Goal: Transaction & Acquisition: Subscribe to service/newsletter

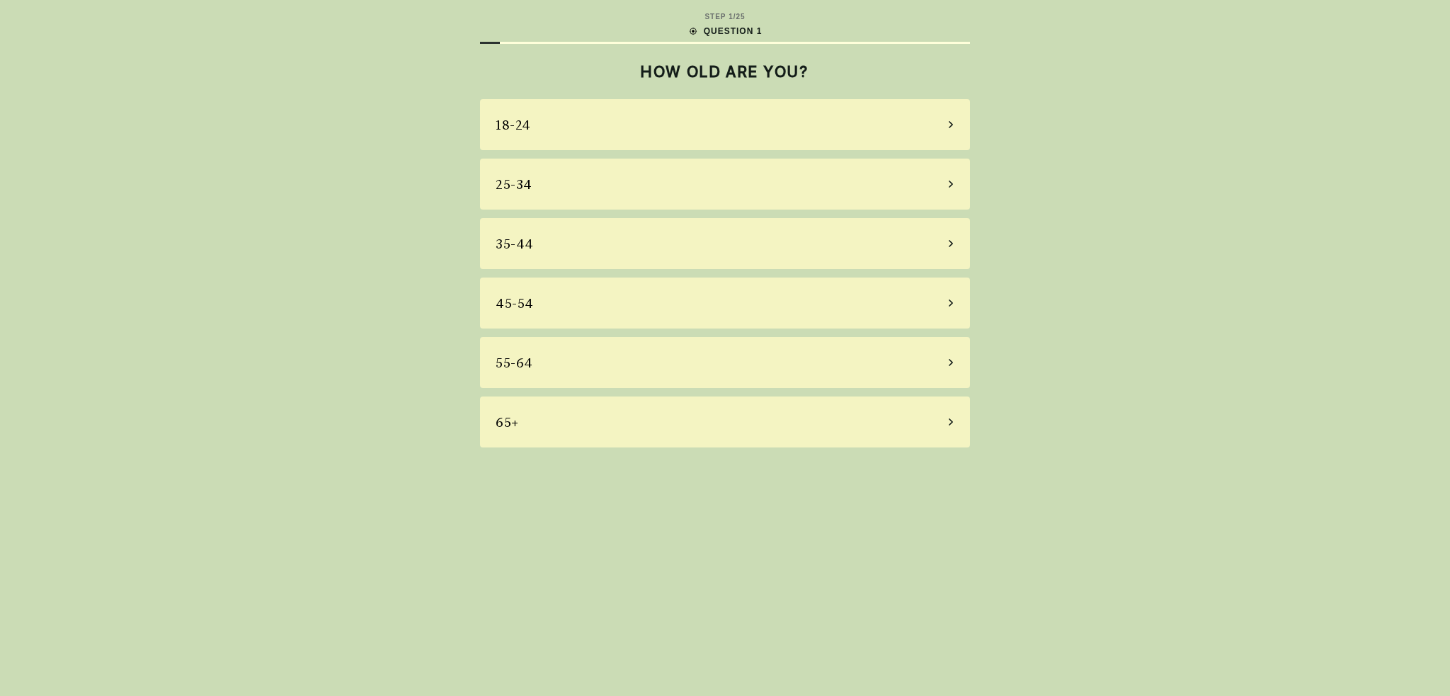
click at [636, 237] on div "35-44" at bounding box center [725, 243] width 490 height 51
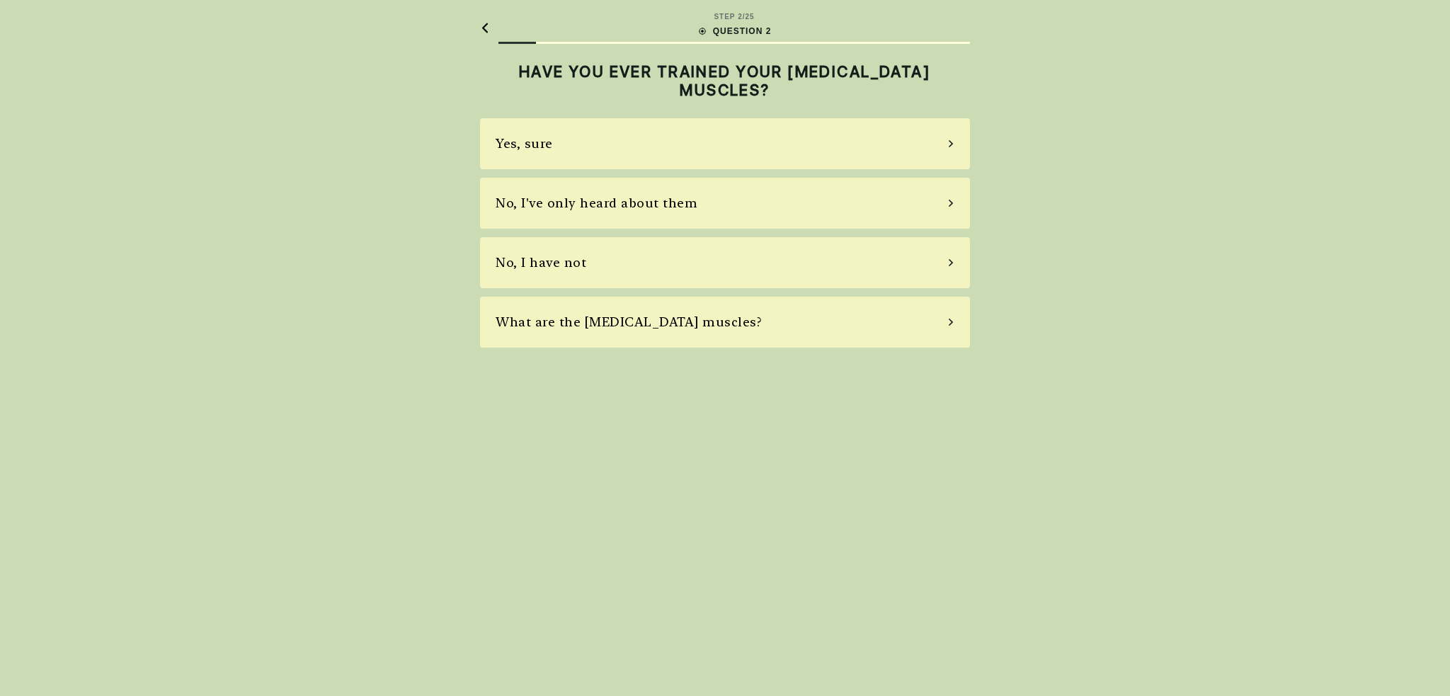
click at [668, 271] on div "No, I have not" at bounding box center [725, 262] width 490 height 51
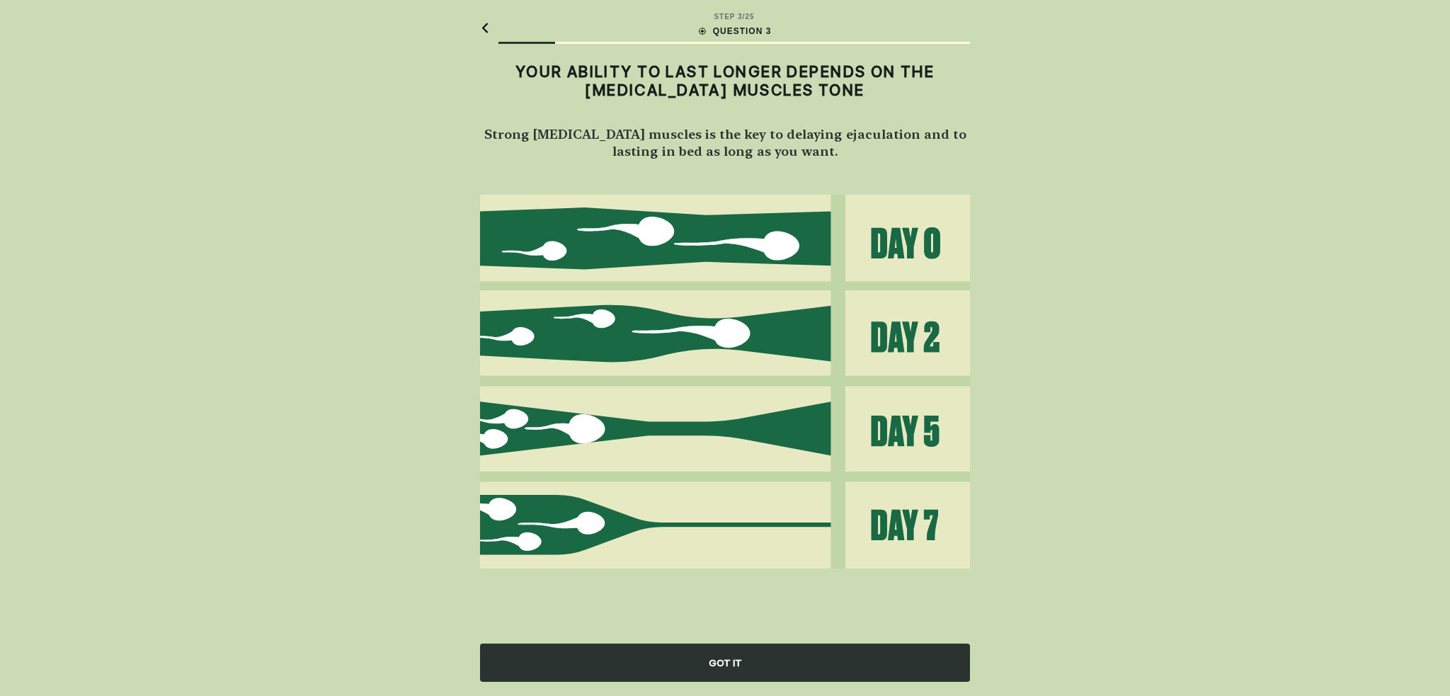
click at [736, 659] on div "GOT IT" at bounding box center [725, 663] width 490 height 38
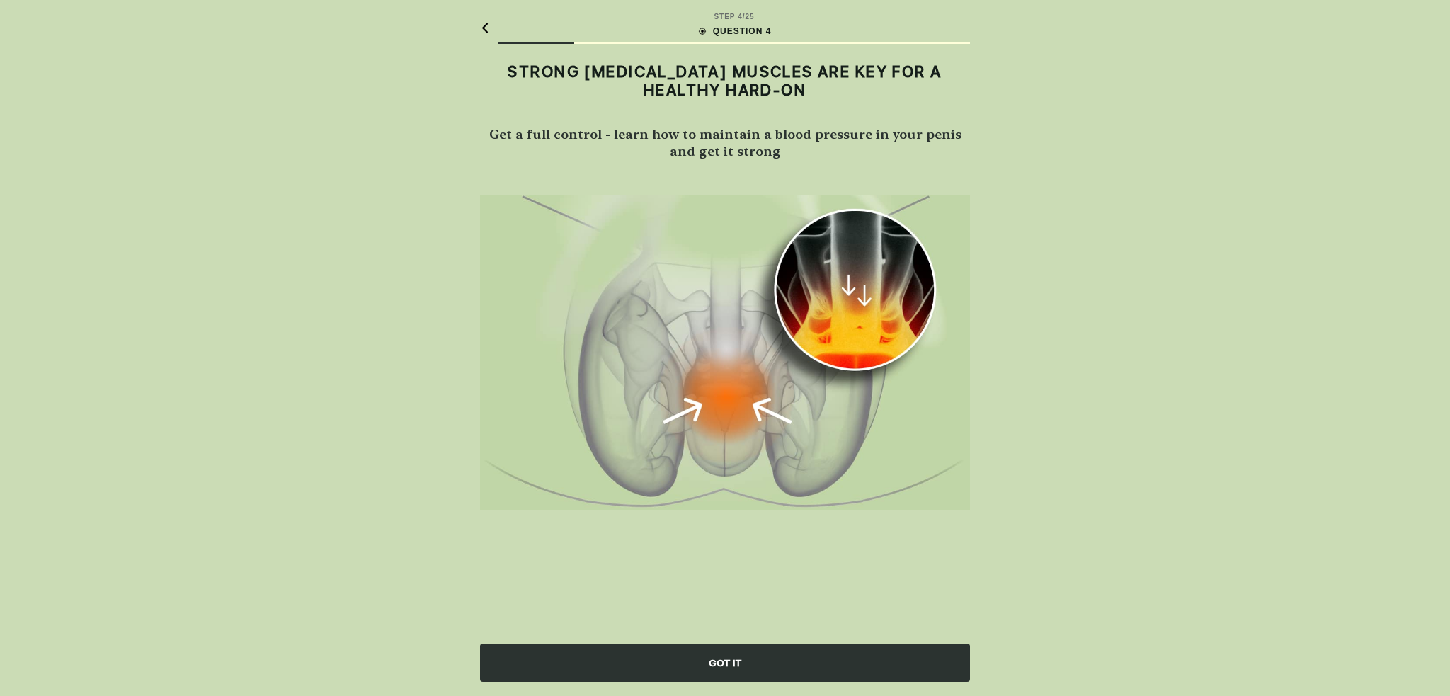
click at [737, 659] on div "GOT IT" at bounding box center [725, 663] width 490 height 38
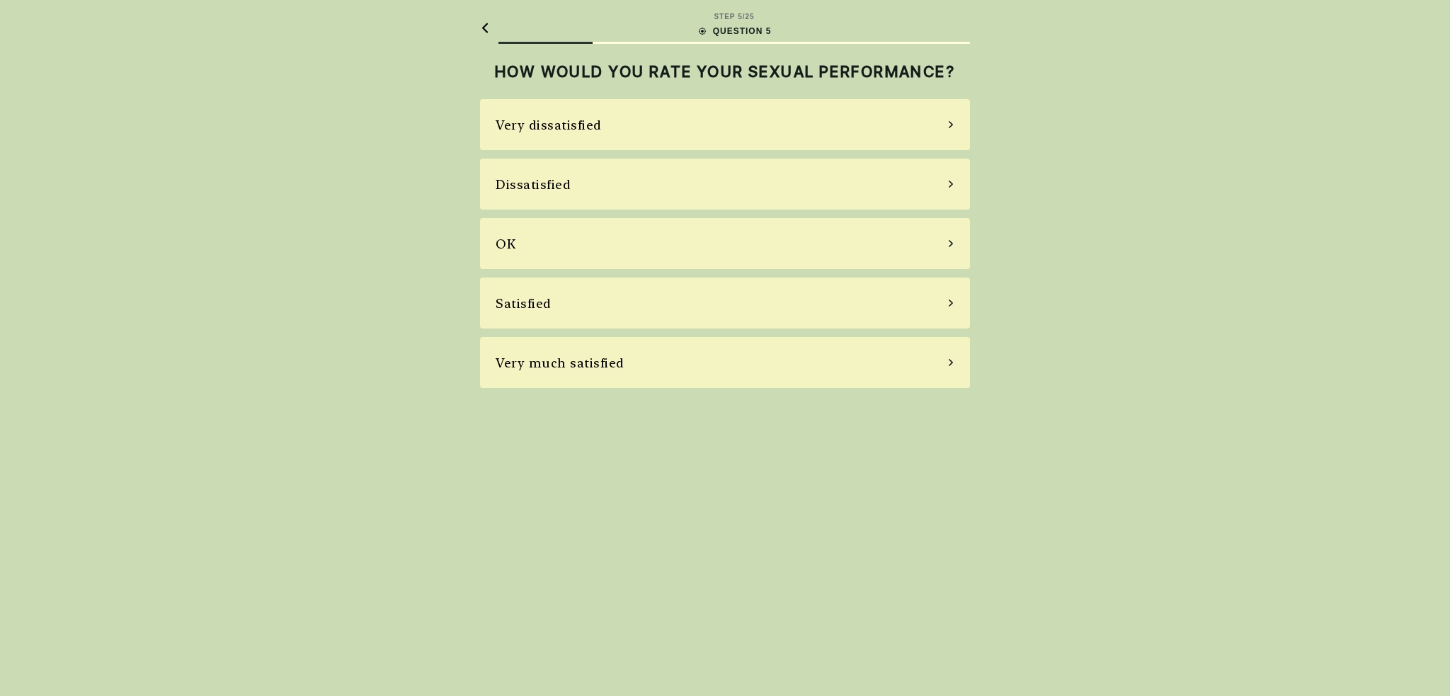
click at [594, 124] on div "Very dissatisfied" at bounding box center [549, 124] width 106 height 19
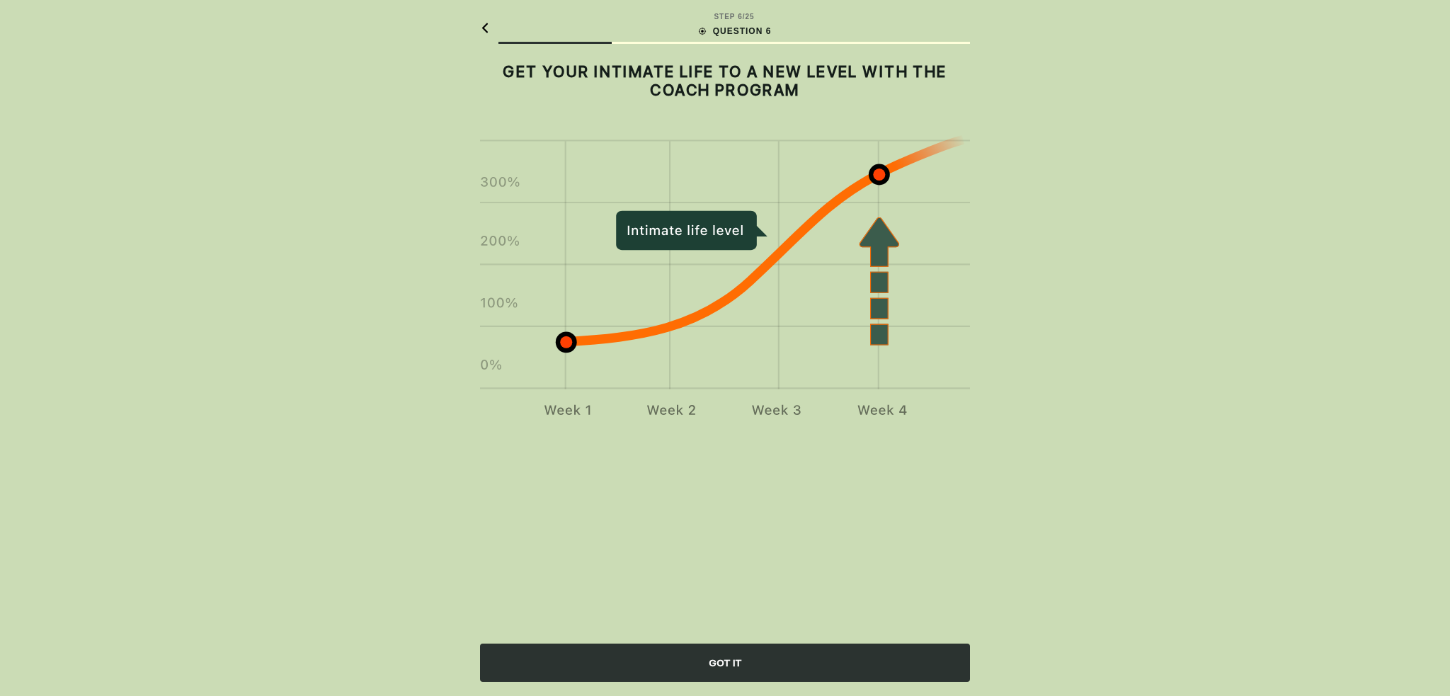
click at [722, 657] on div "GOT IT" at bounding box center [725, 663] width 490 height 38
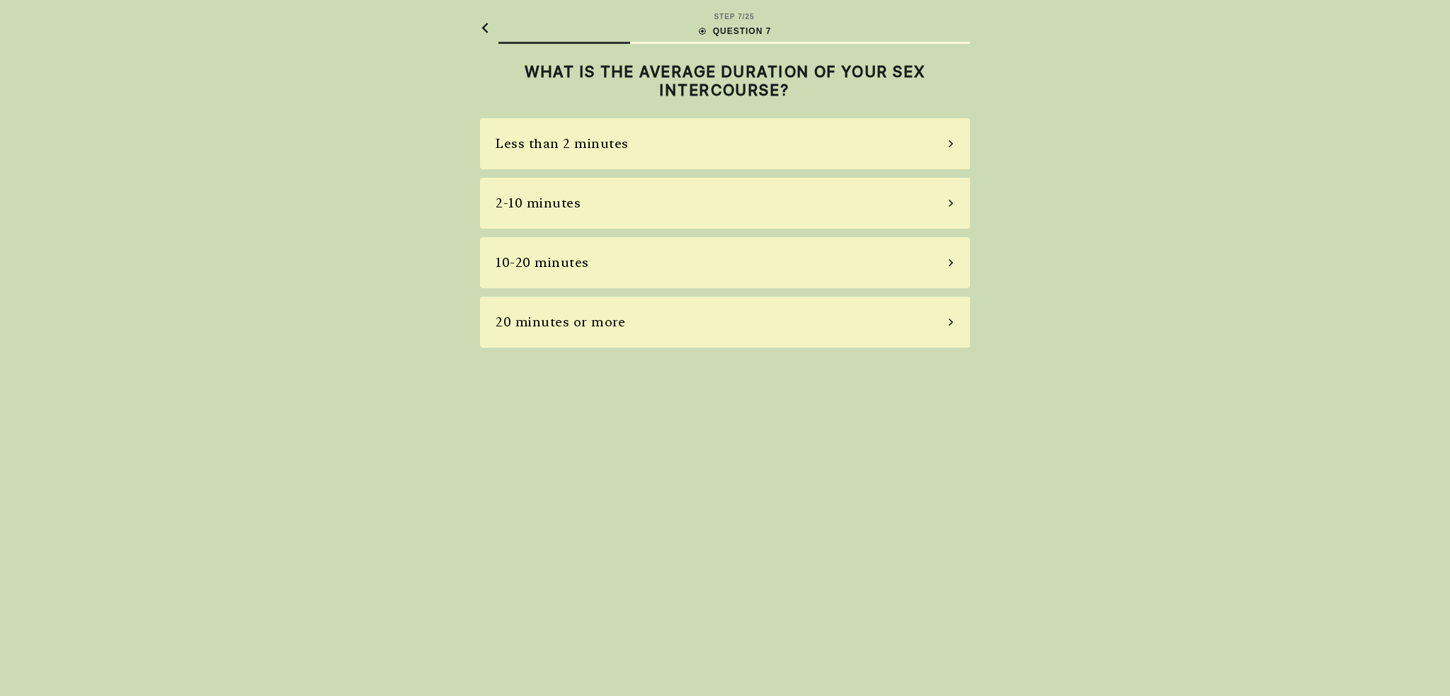
click at [619, 132] on div "Less than 2 minutes" at bounding box center [725, 143] width 490 height 51
click at [603, 142] on div "Never" at bounding box center [725, 143] width 490 height 51
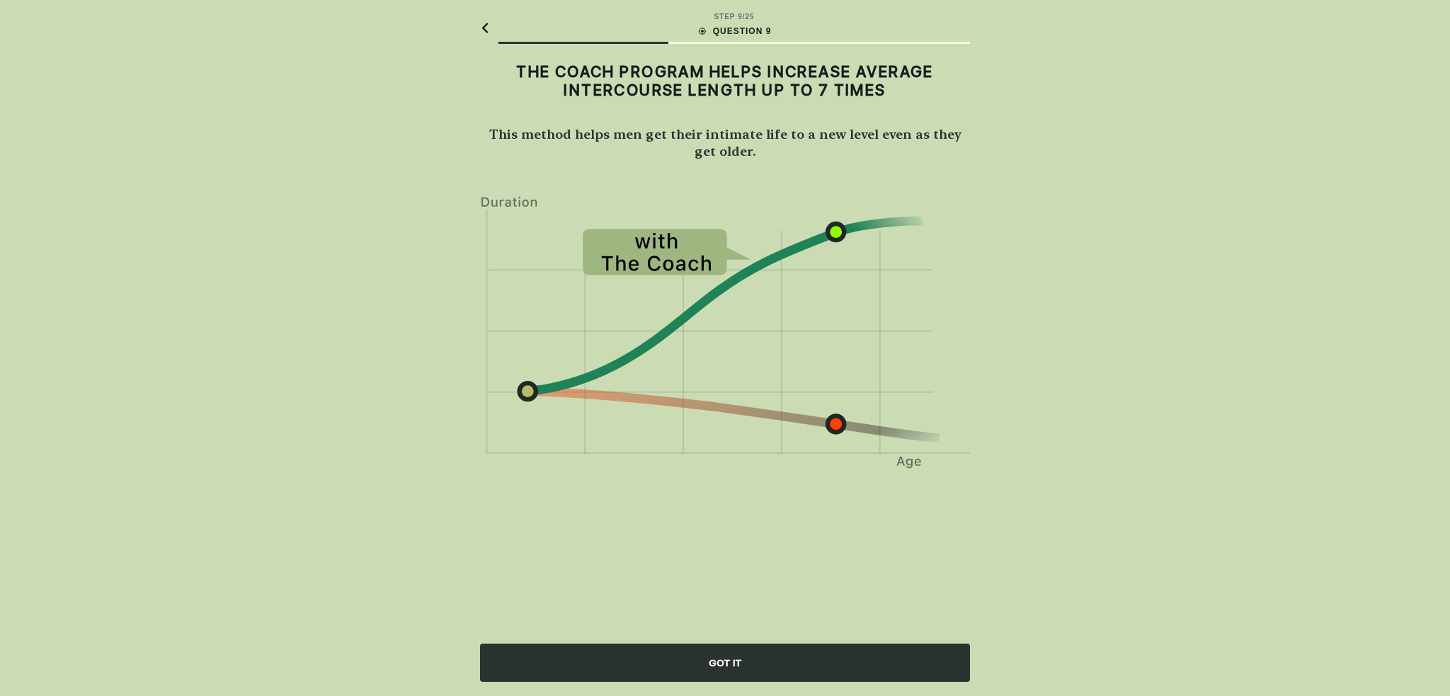
click at [773, 660] on div "GOT IT" at bounding box center [725, 663] width 490 height 38
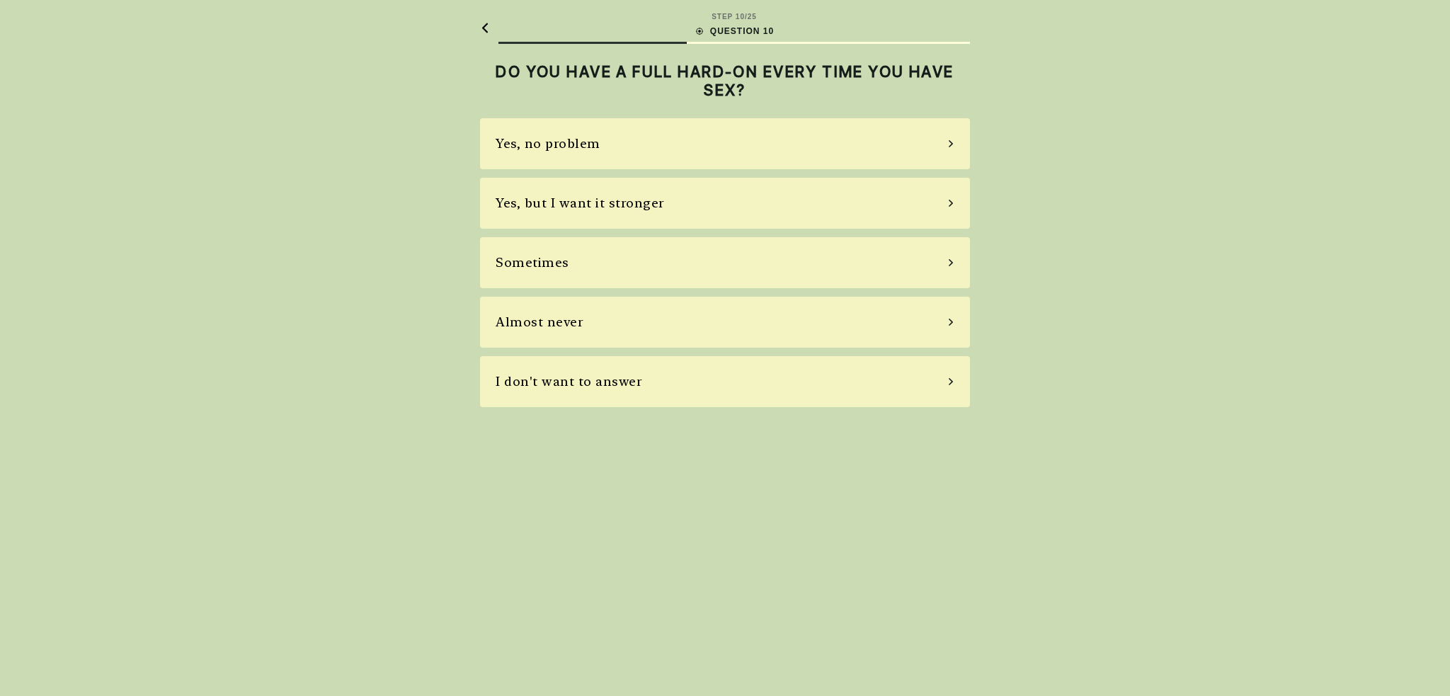
click at [635, 196] on div "Yes, but I want it stronger" at bounding box center [580, 202] width 169 height 19
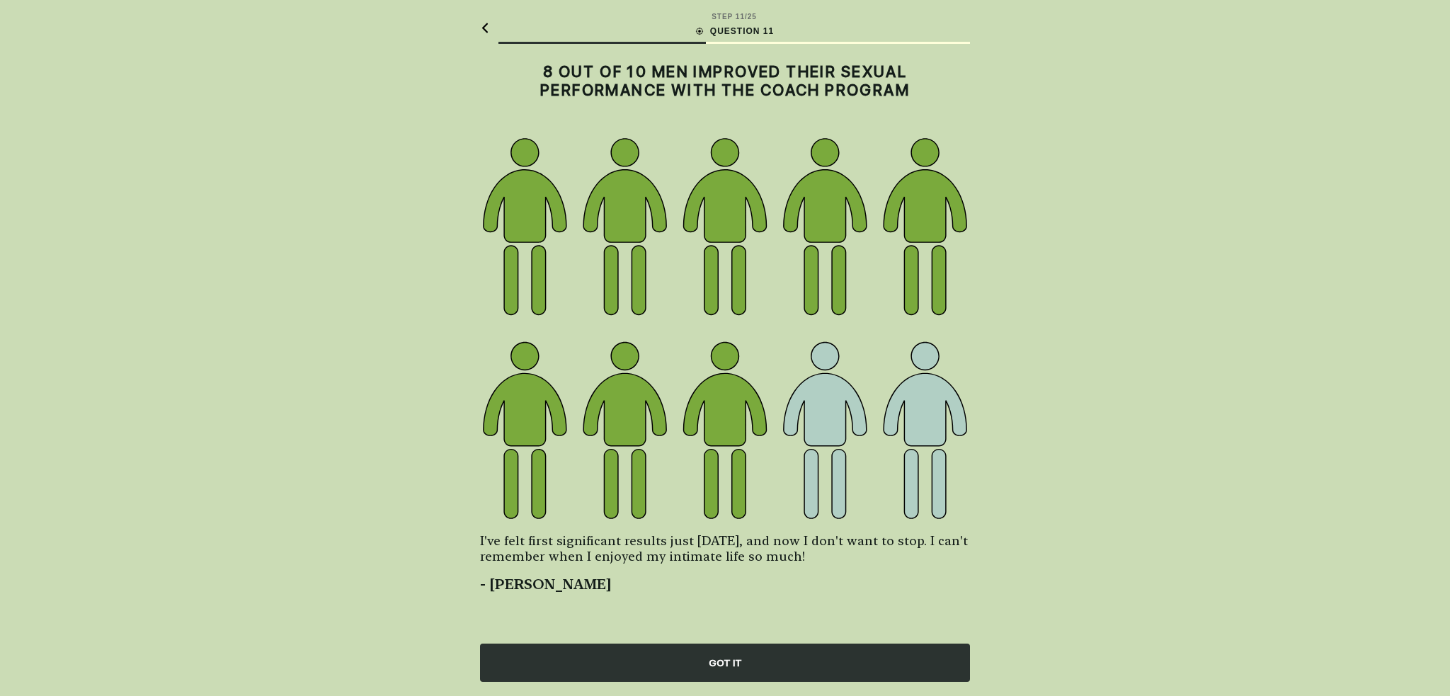
click at [745, 669] on div "GOT IT" at bounding box center [725, 663] width 490 height 38
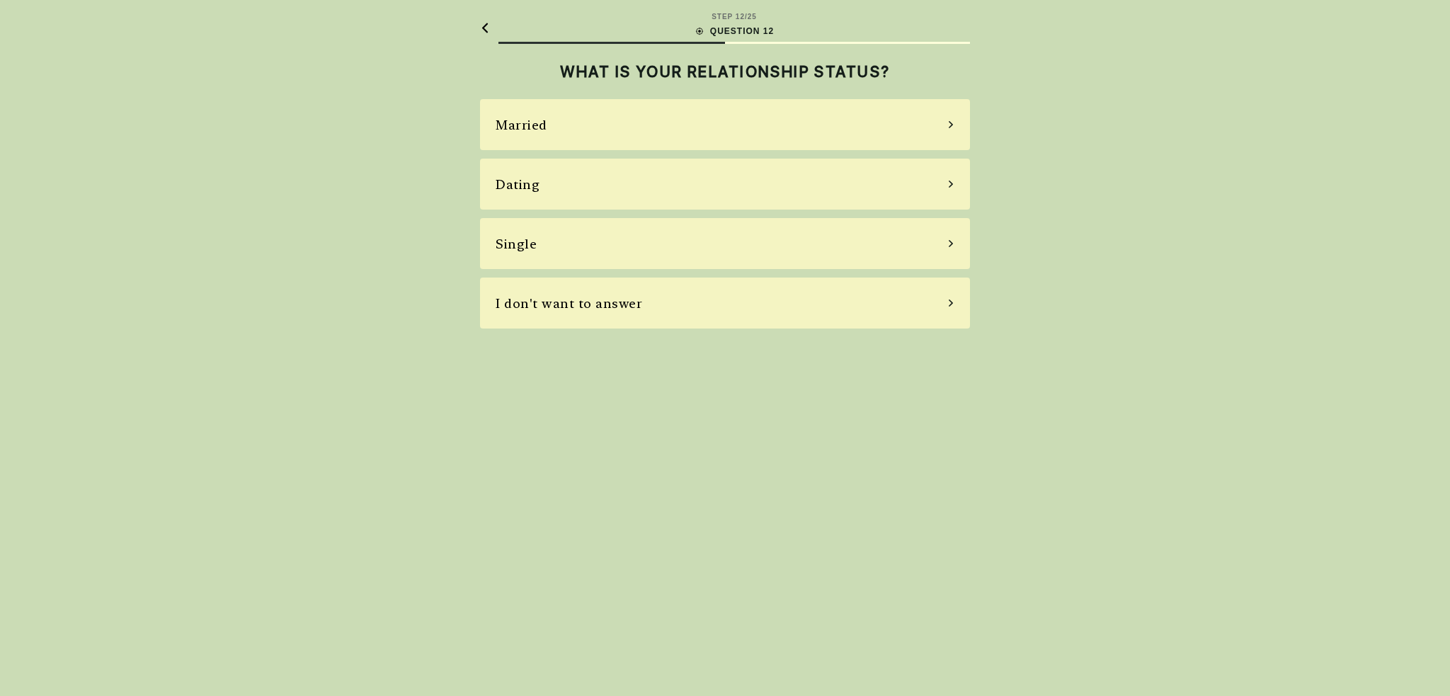
click at [757, 122] on div "Married" at bounding box center [725, 124] width 490 height 51
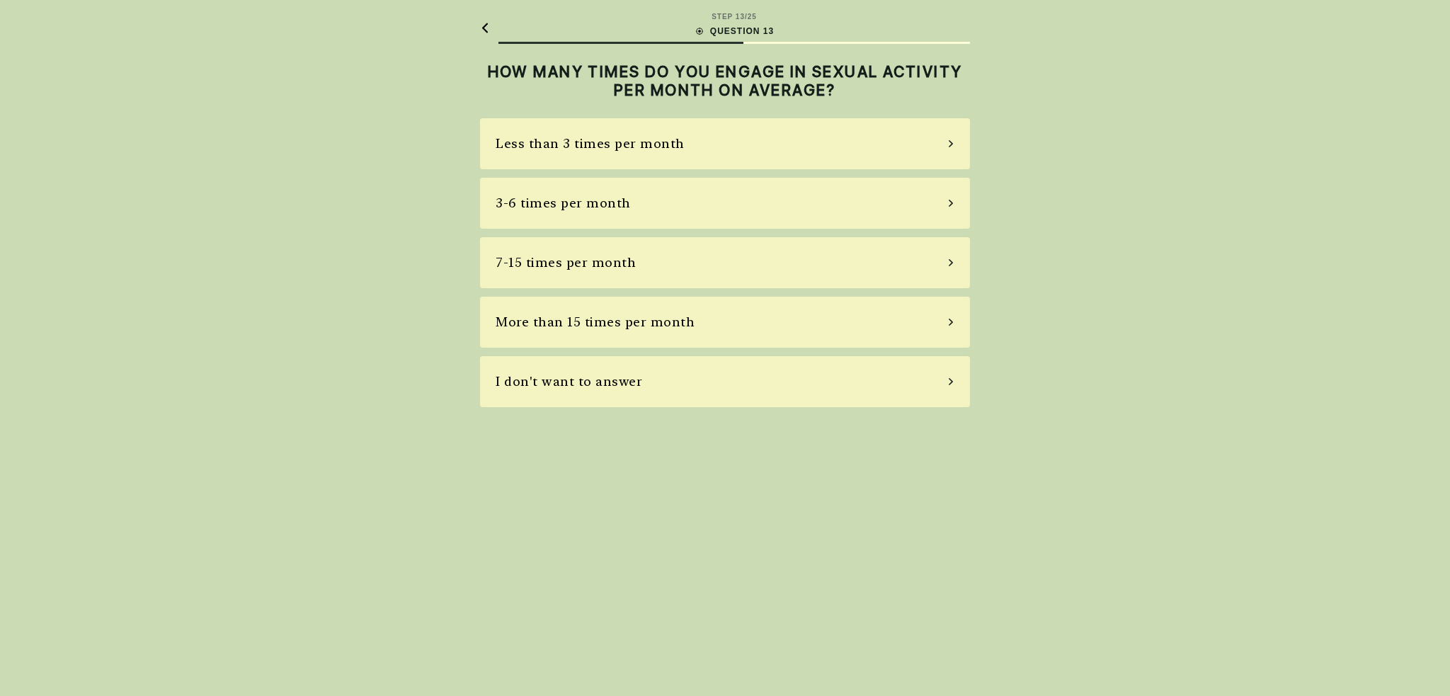
click at [722, 136] on div "Less than 3 times per month" at bounding box center [725, 143] width 490 height 51
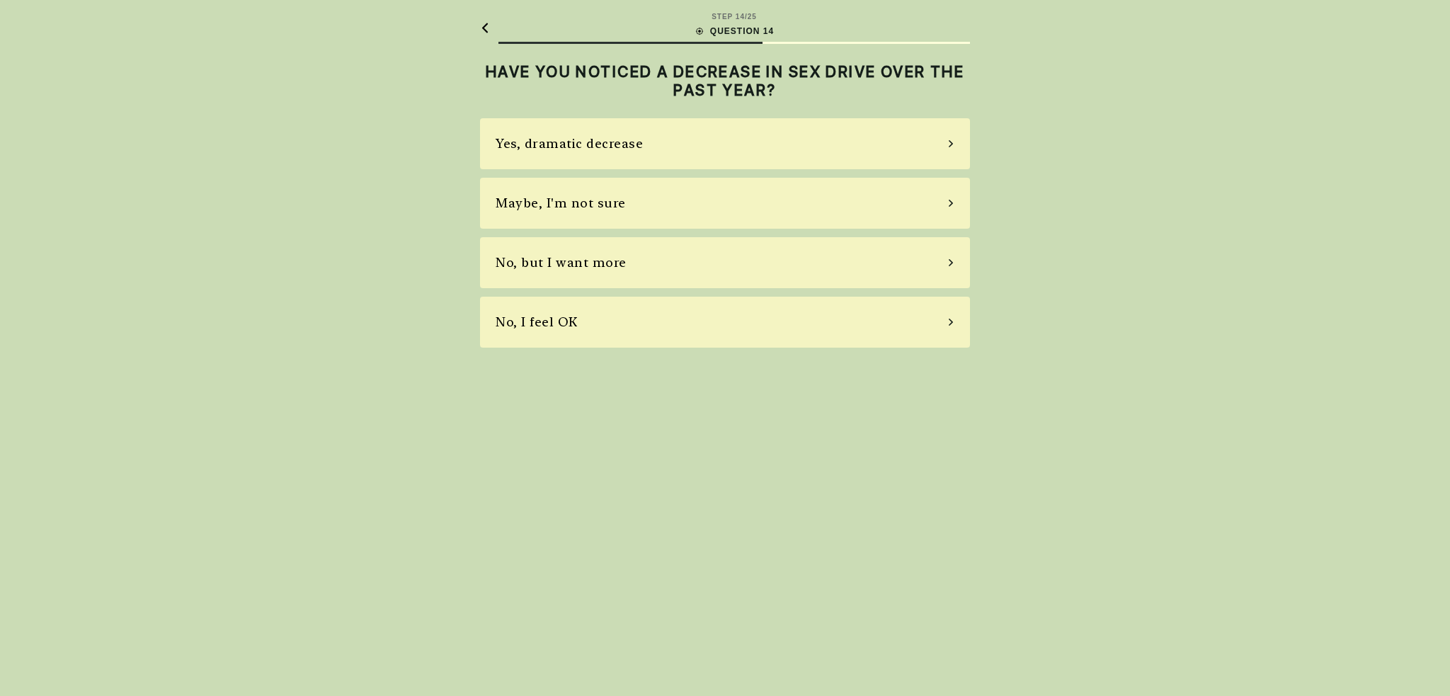
click at [647, 150] on div "Yes, dramatic decrease" at bounding box center [725, 143] width 490 height 51
click at [576, 269] on div "No, I don't" at bounding box center [725, 262] width 490 height 51
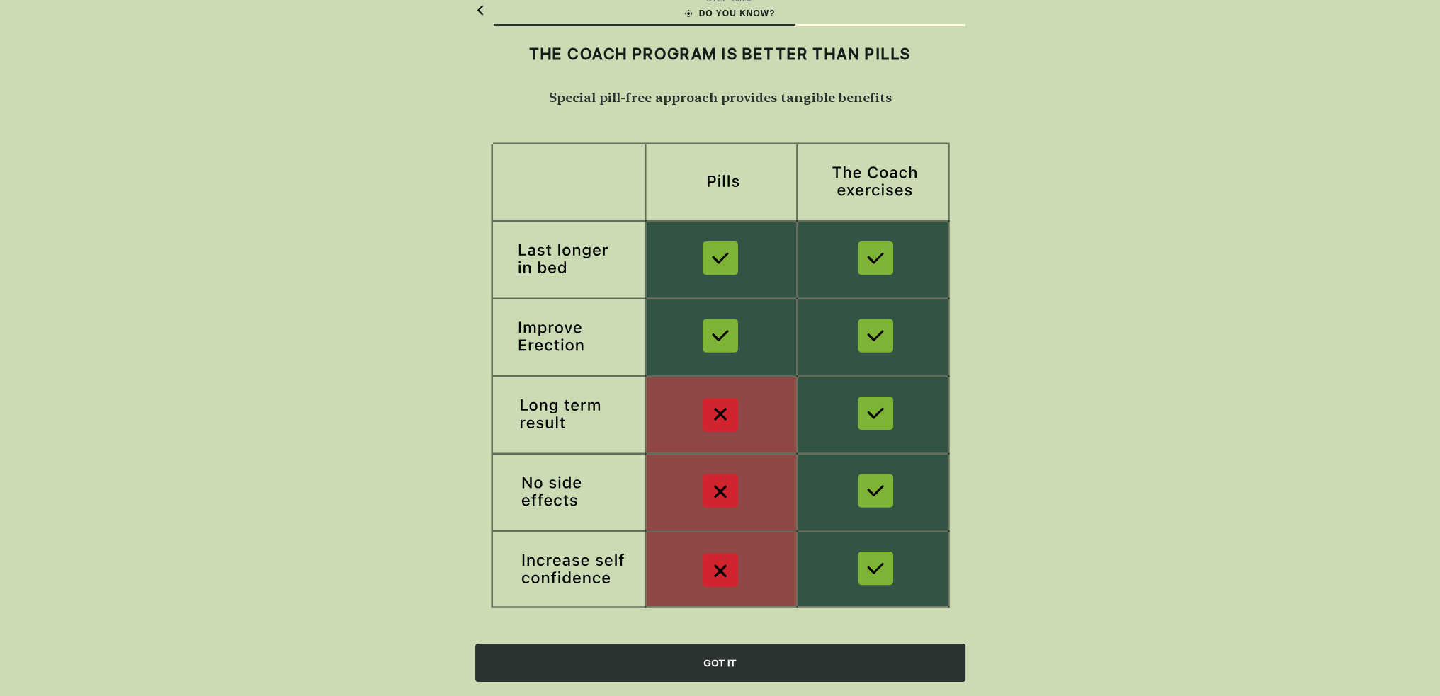
scroll to position [35, 0]
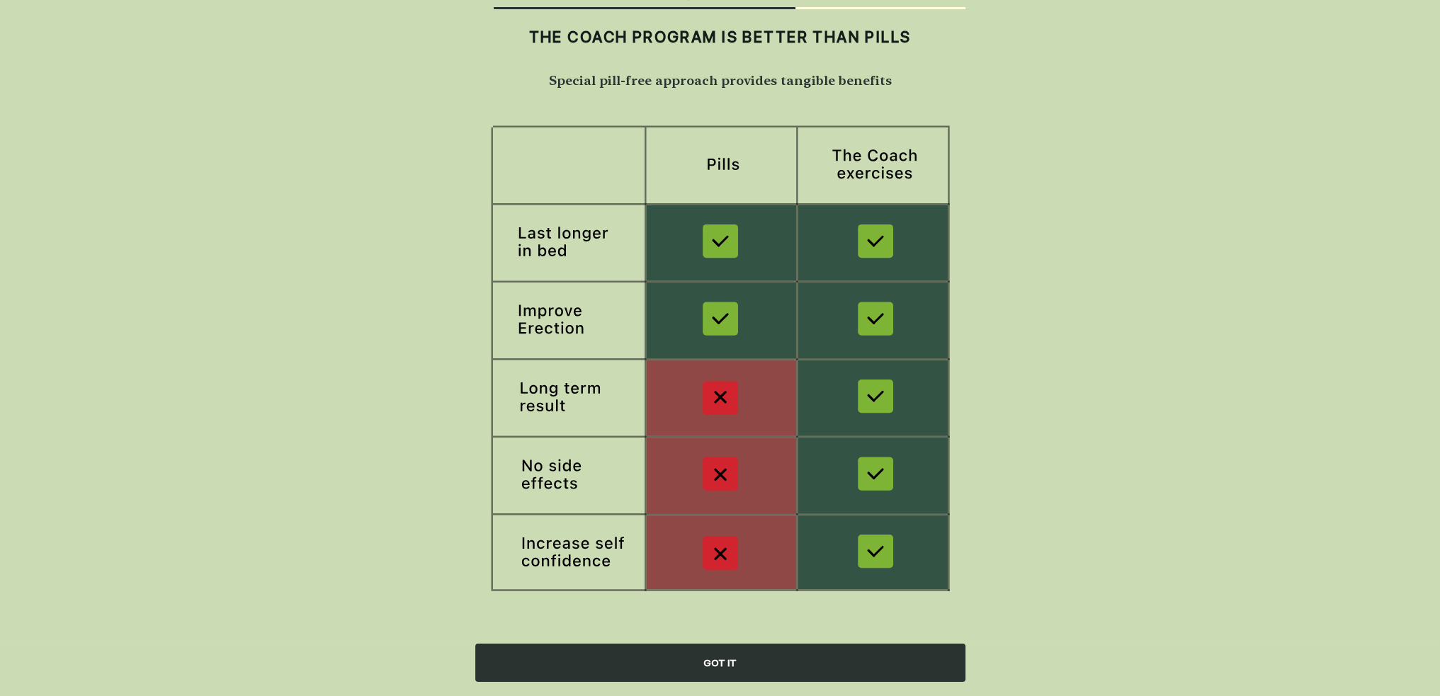
click at [758, 663] on div "GOT IT" at bounding box center [720, 663] width 490 height 38
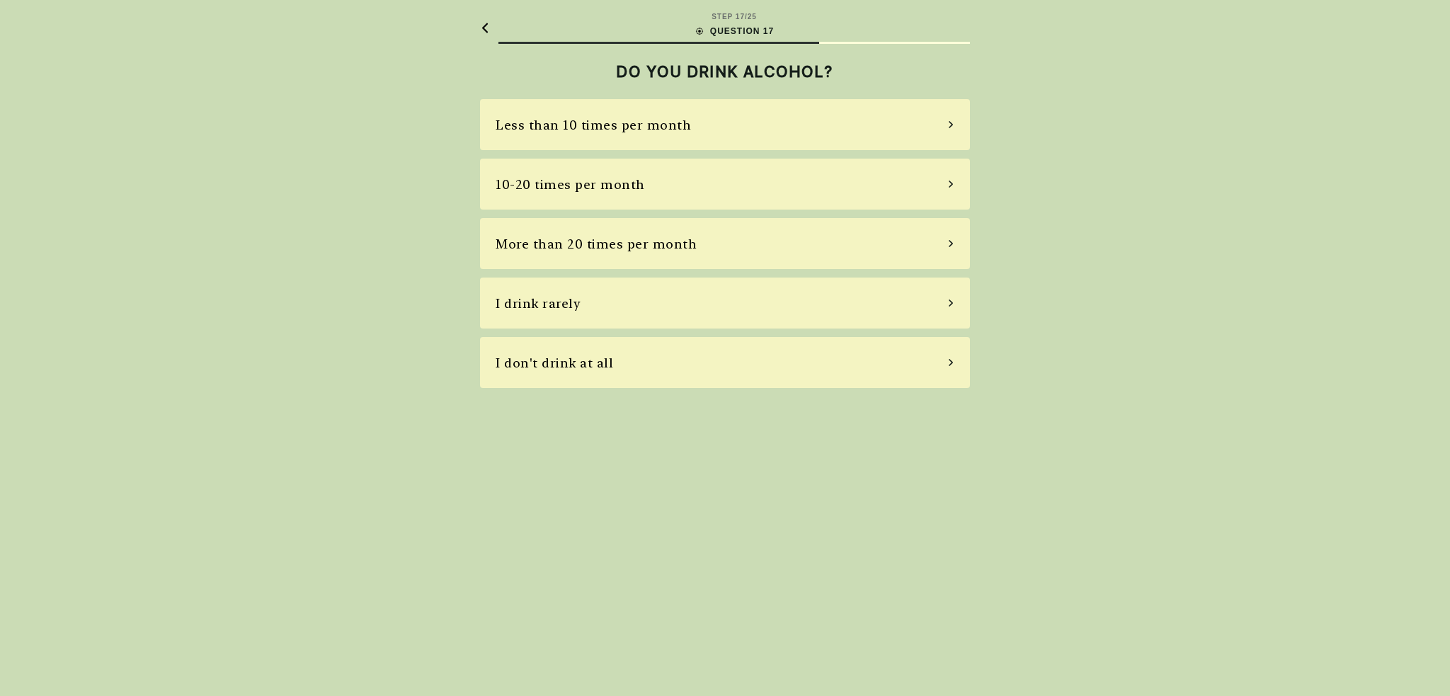
click at [638, 246] on div "More than 20 times per month" at bounding box center [596, 243] width 201 height 19
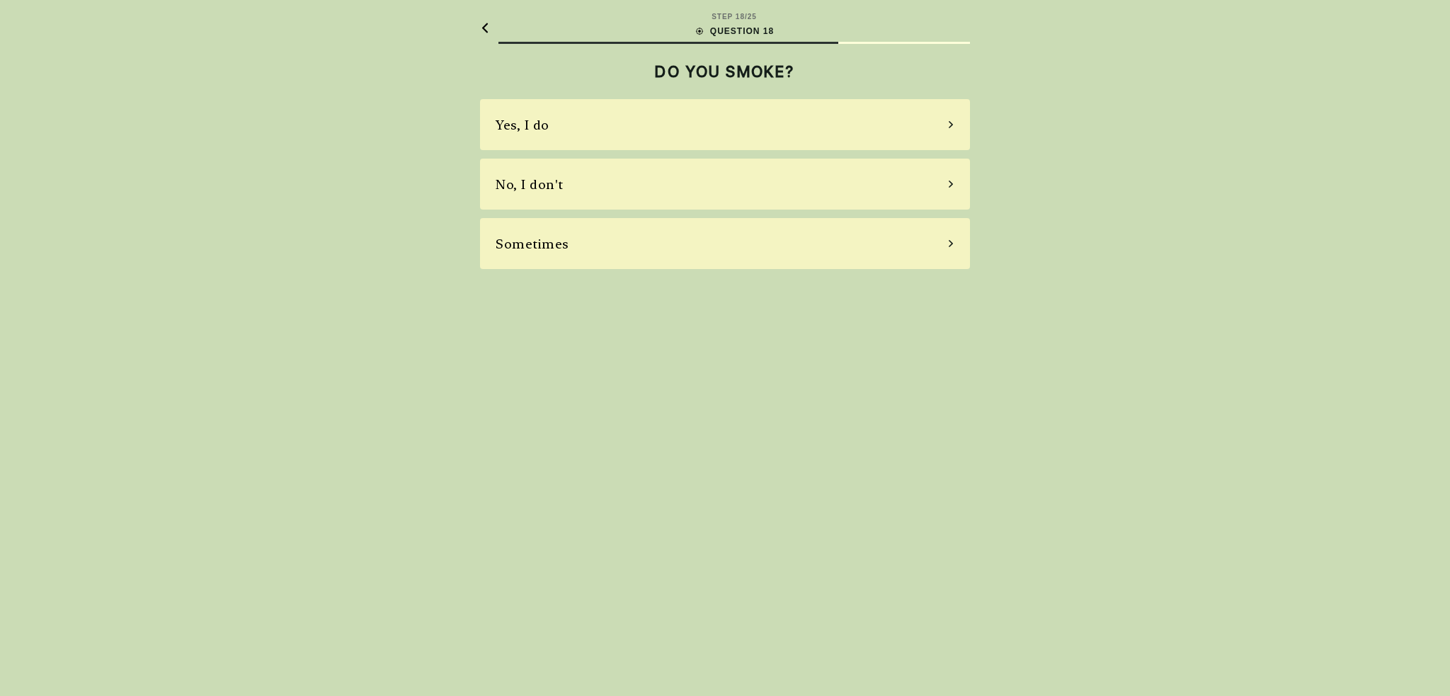
click at [637, 135] on div "Yes, I do" at bounding box center [725, 124] width 490 height 51
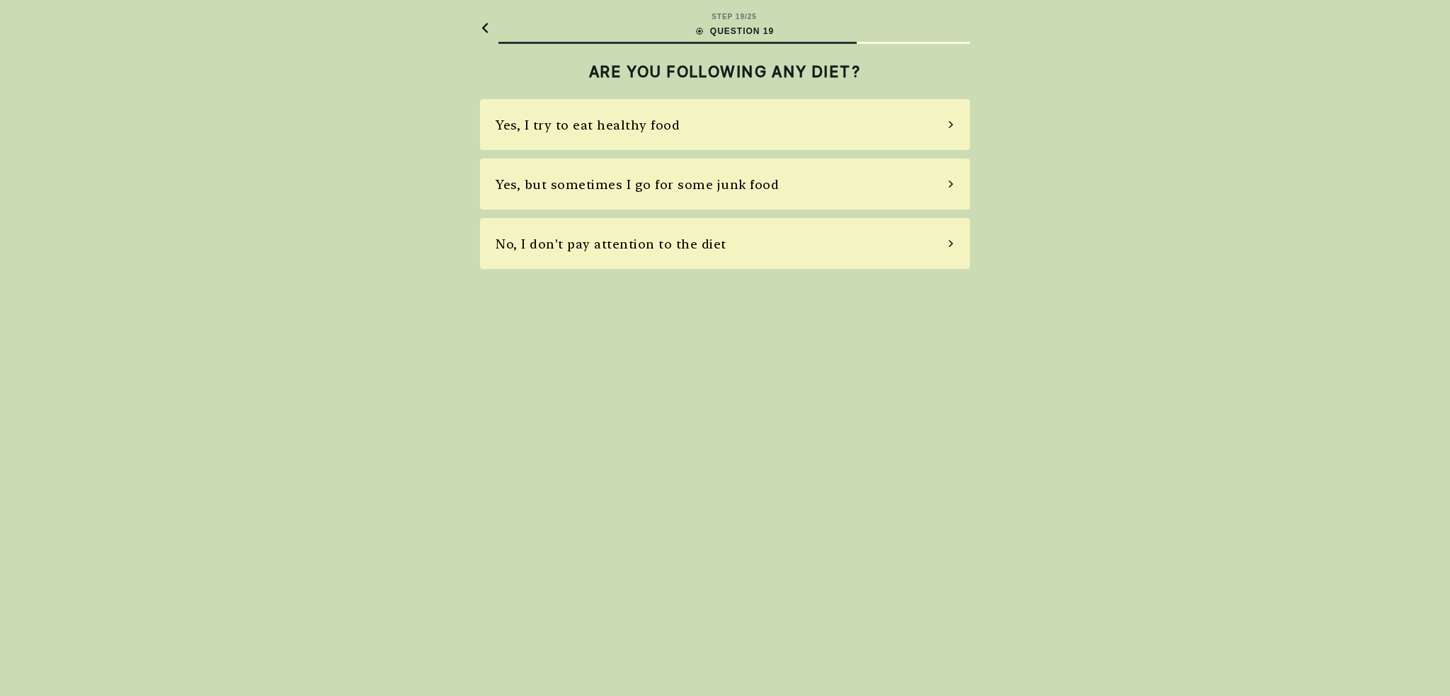
click at [601, 247] on div "No, I don't pay attention to the diet" at bounding box center [611, 243] width 231 height 19
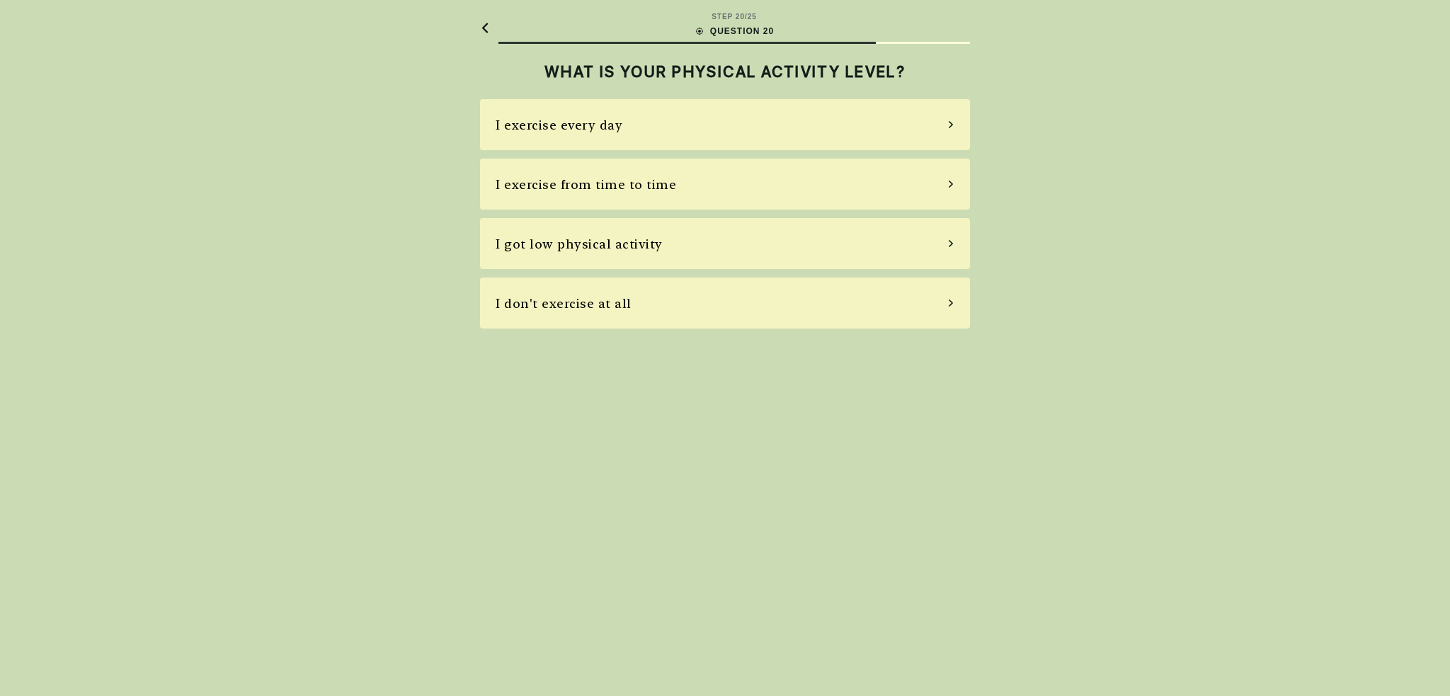
click at [676, 243] on div "I got low physical activity" at bounding box center [725, 243] width 490 height 51
click at [615, 121] on div "Terrible, a lot of stress" at bounding box center [569, 124] width 147 height 19
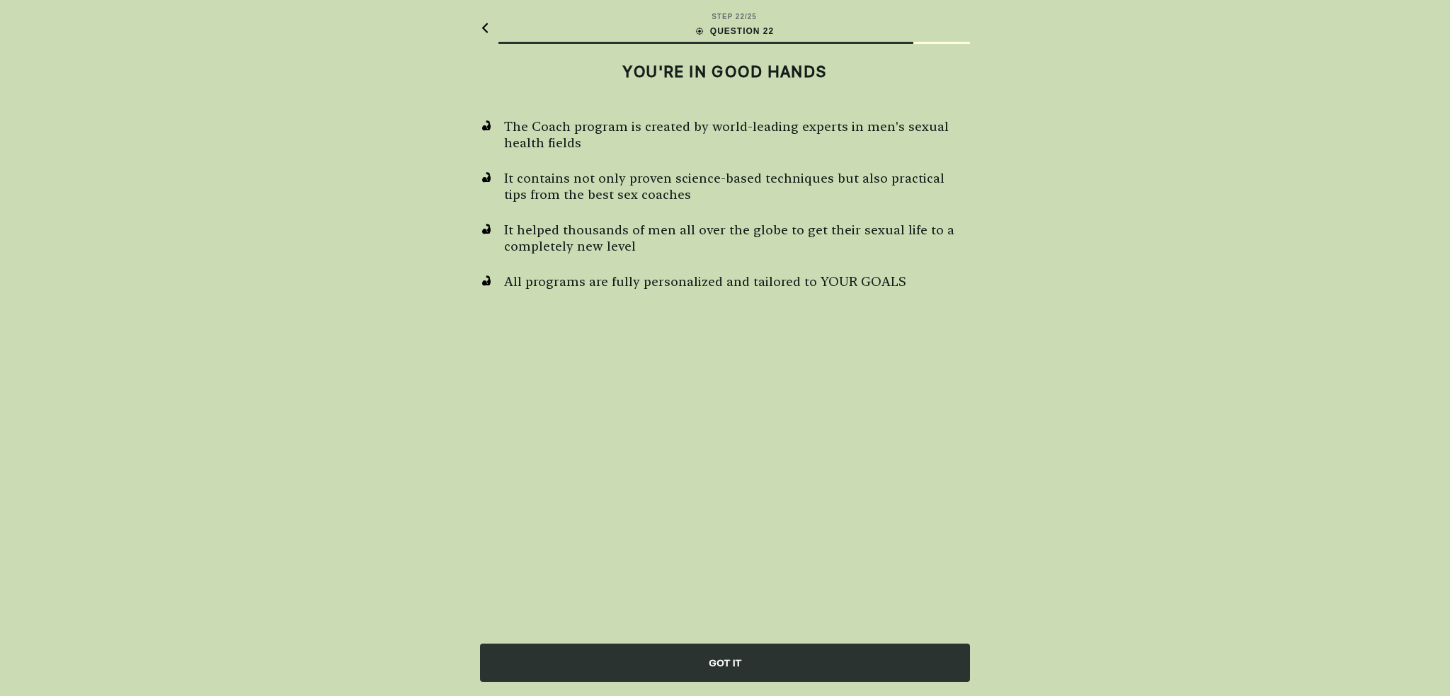
click at [744, 665] on div "GOT IT" at bounding box center [725, 663] width 490 height 38
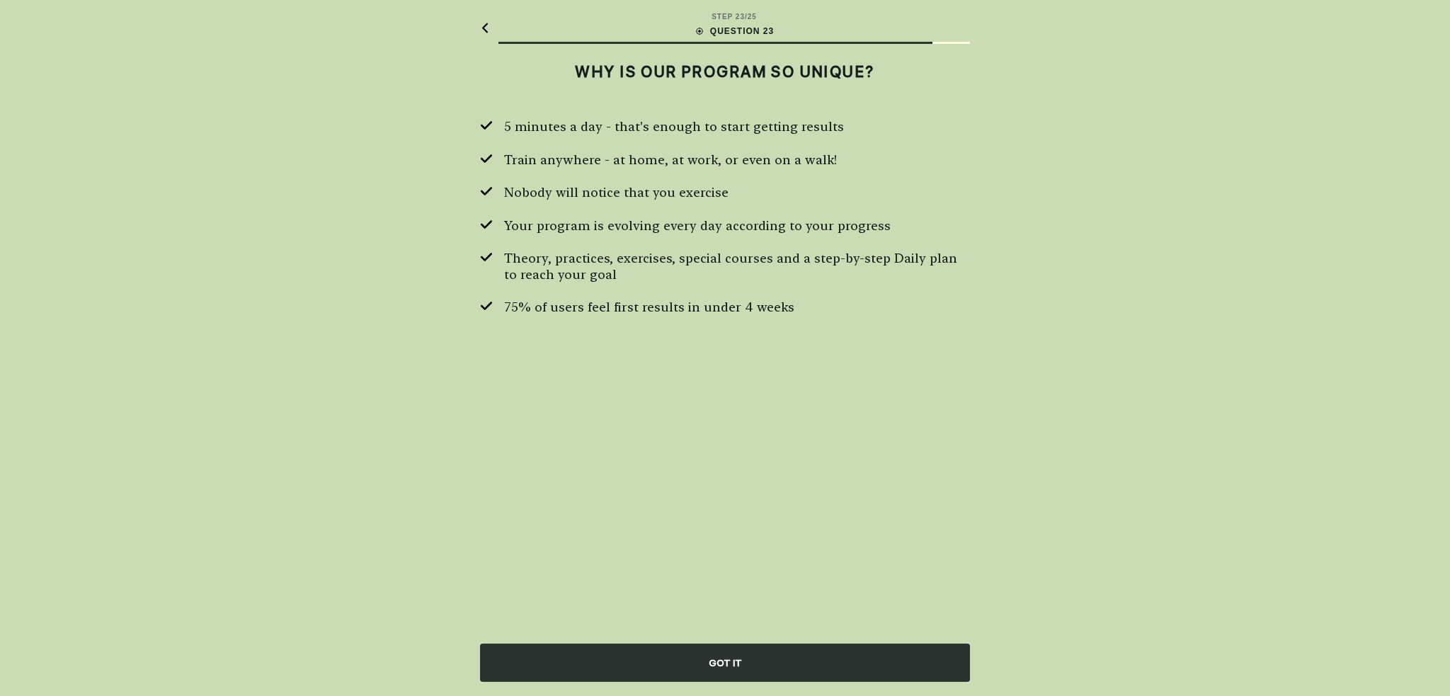
click at [736, 651] on div "GOT IT" at bounding box center [725, 663] width 490 height 38
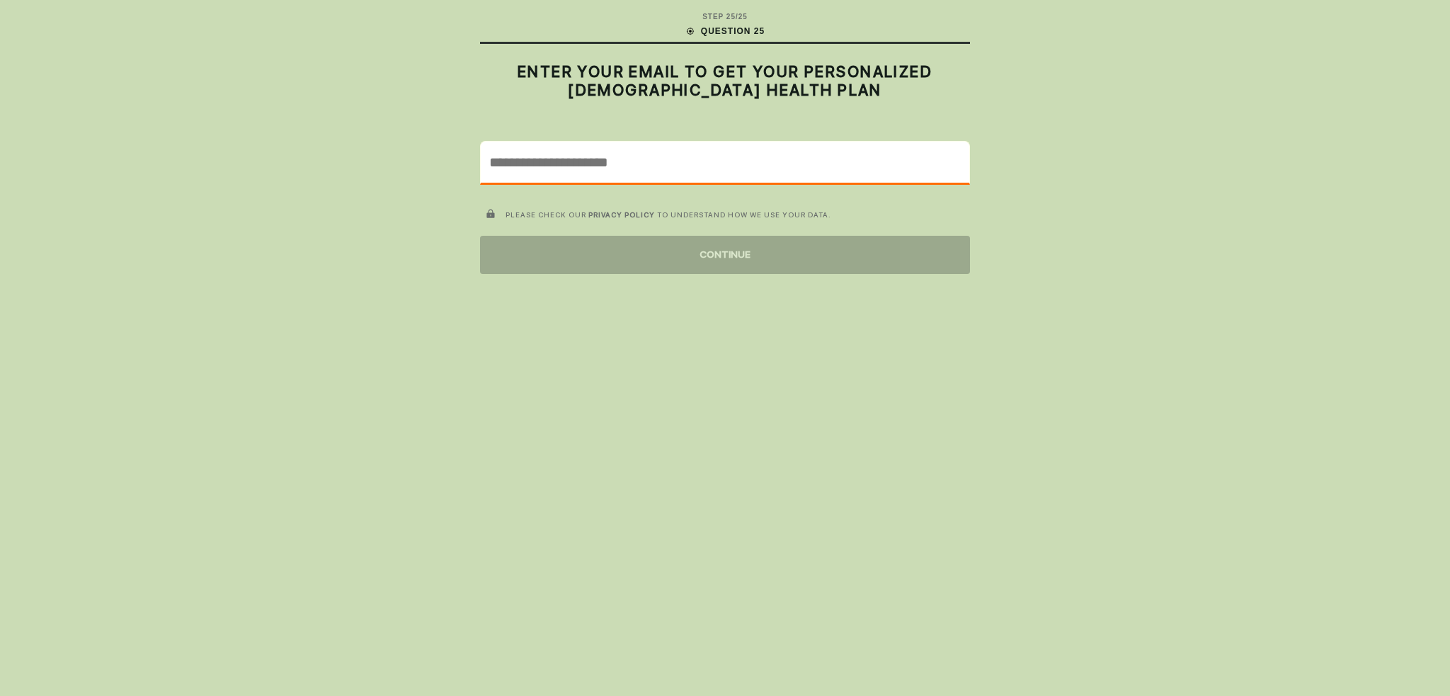
click at [718, 165] on input "email" at bounding box center [725, 162] width 489 height 41
type input "**********"
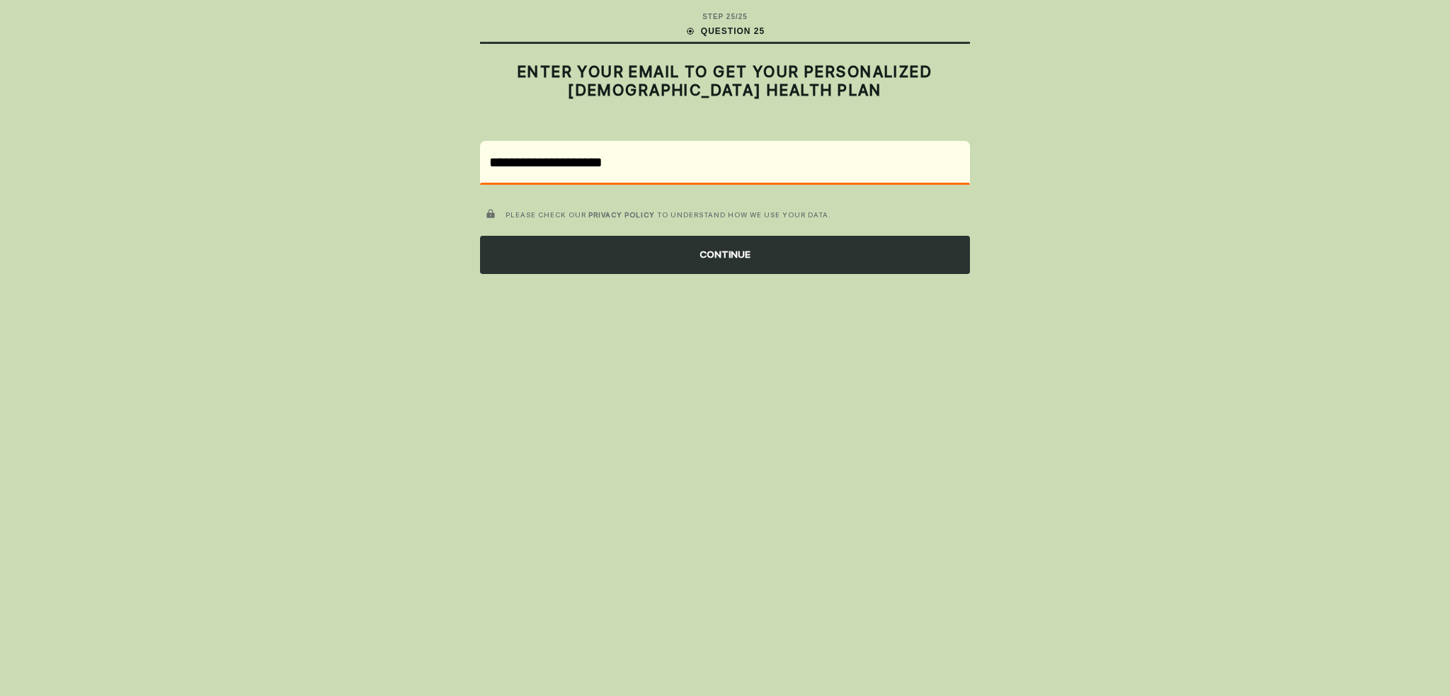
click at [688, 246] on div "CONTINUE" at bounding box center [725, 255] width 490 height 38
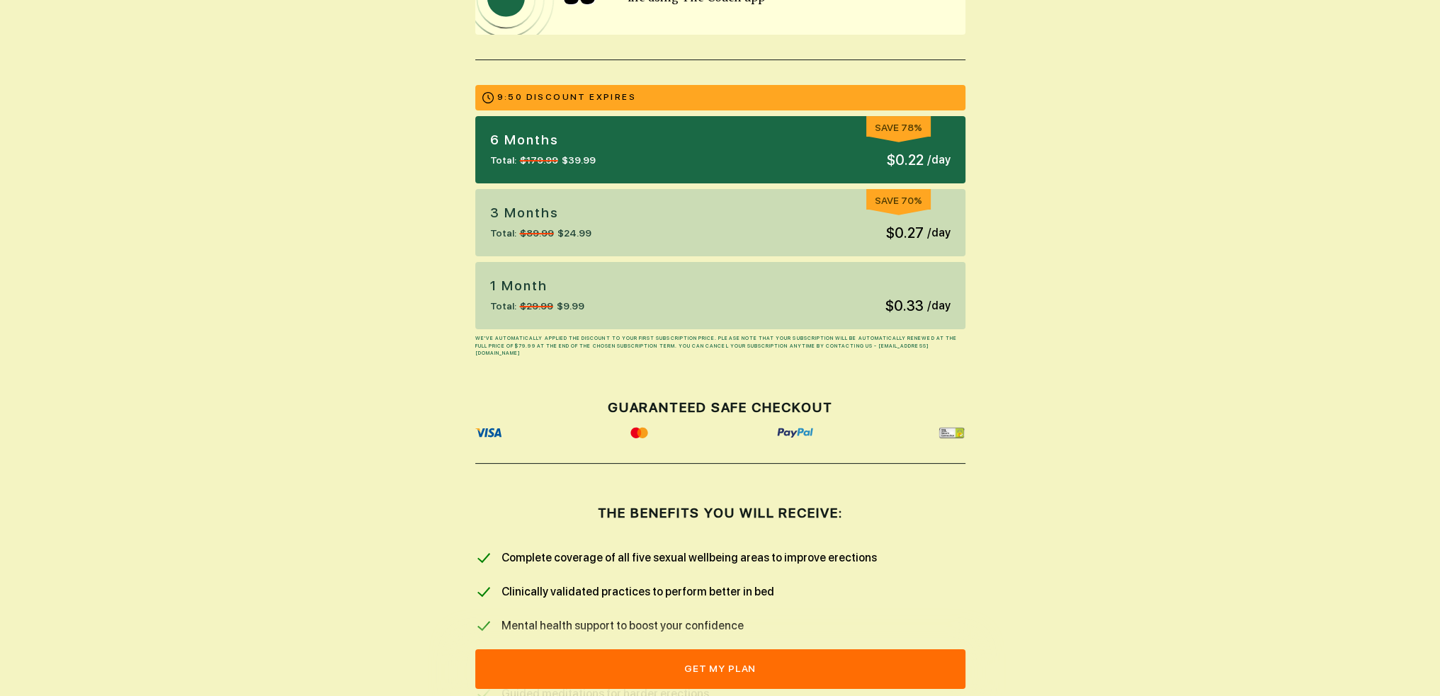
scroll to position [425, 0]
